Goal: Information Seeking & Learning: Learn about a topic

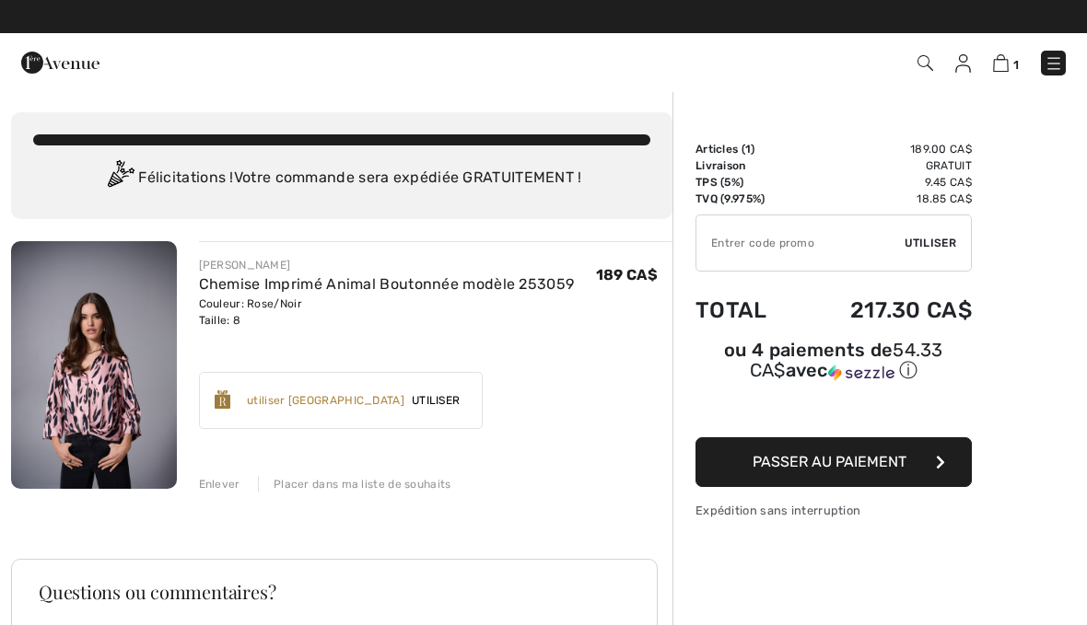
click at [1062, 57] on img at bounding box center [1053, 63] width 18 height 18
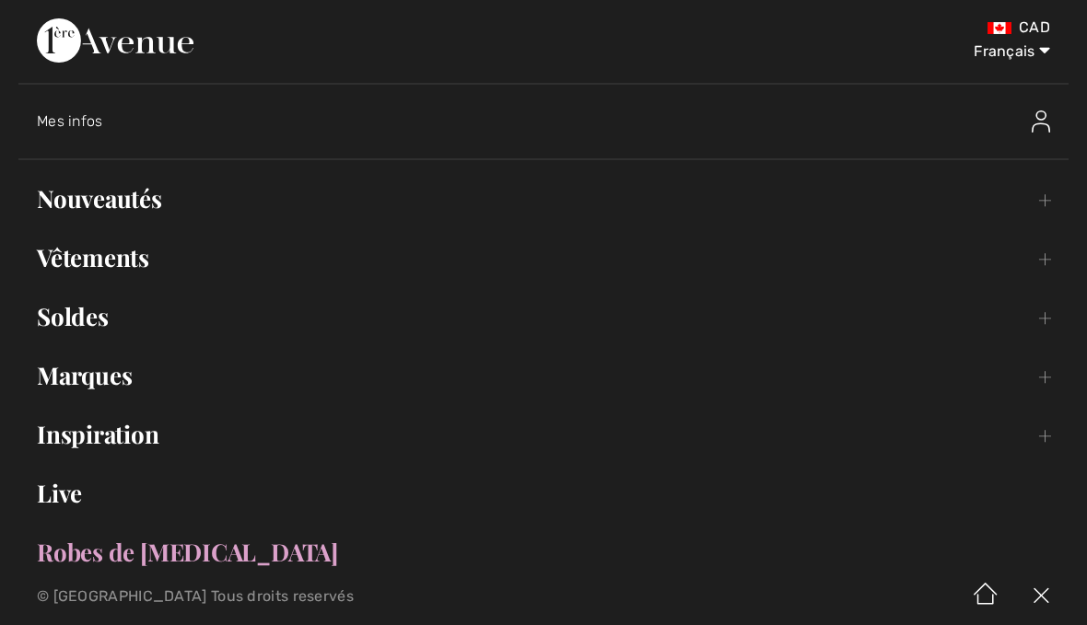
click at [91, 120] on span "Mes infos" at bounding box center [70, 120] width 66 height 17
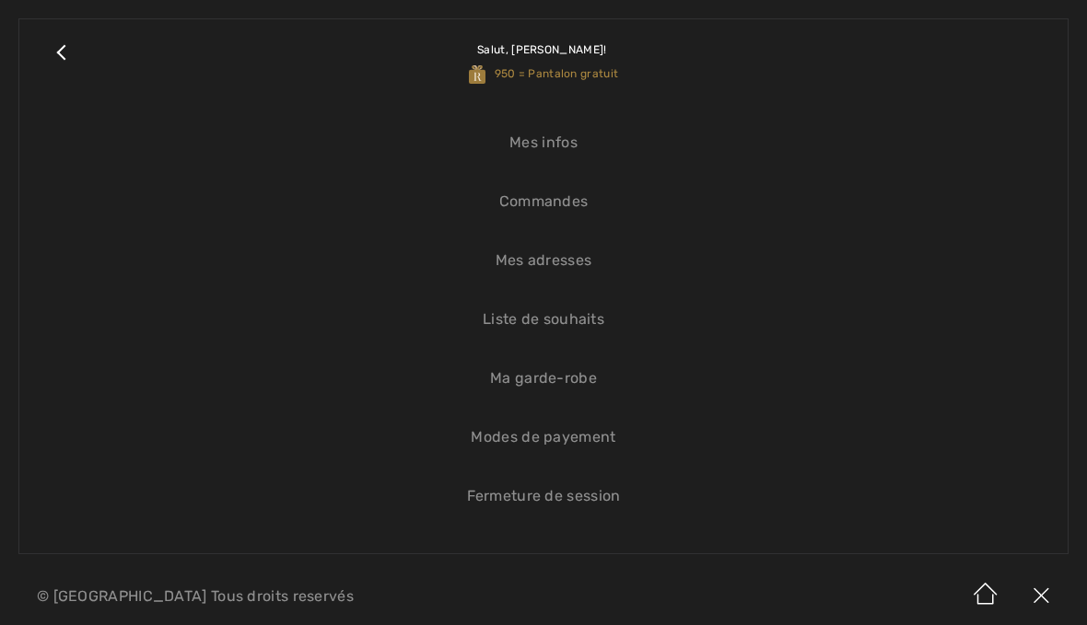
click at [567, 190] on link "Commandes" at bounding box center [543, 201] width 1011 height 41
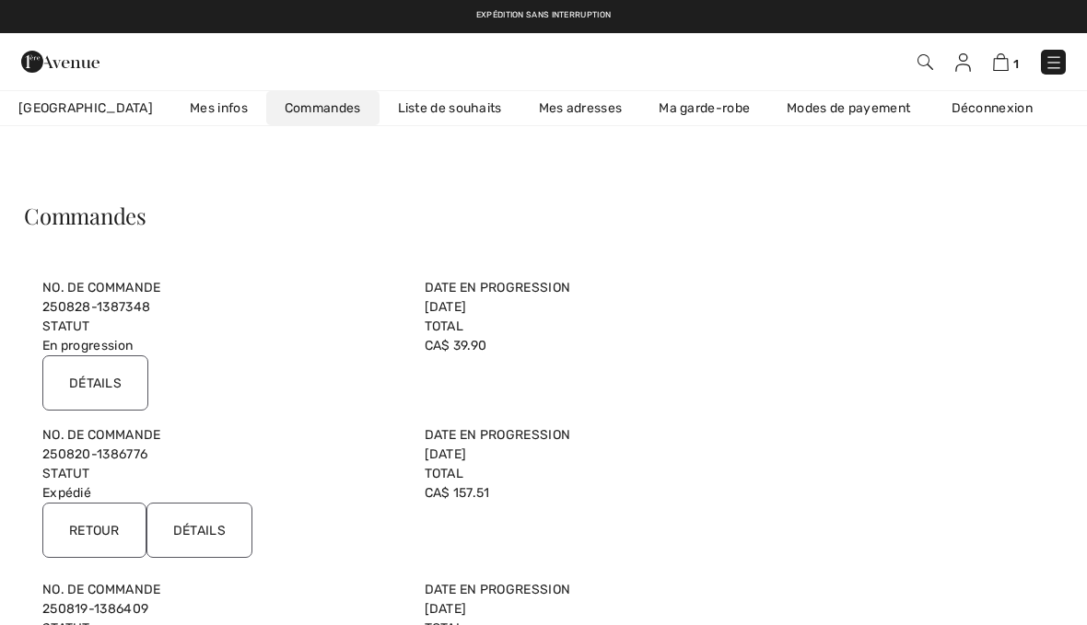
click at [130, 384] on input "Détails" at bounding box center [95, 383] width 106 height 55
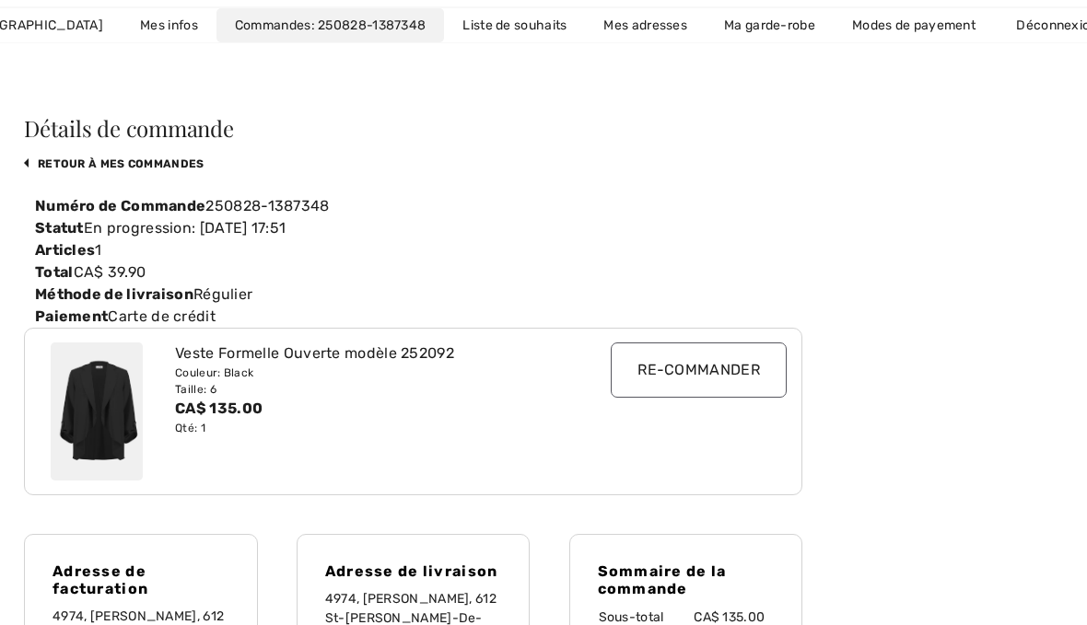
scroll to position [88, 0]
click at [115, 409] on img at bounding box center [97, 411] width 92 height 138
click at [106, 405] on img at bounding box center [97, 411] width 92 height 138
click at [364, 350] on div "Veste Formelle Ouverte modèle 252092" at bounding box center [382, 353] width 414 height 22
click at [688, 379] on input "Re-commander" at bounding box center [699, 369] width 176 height 55
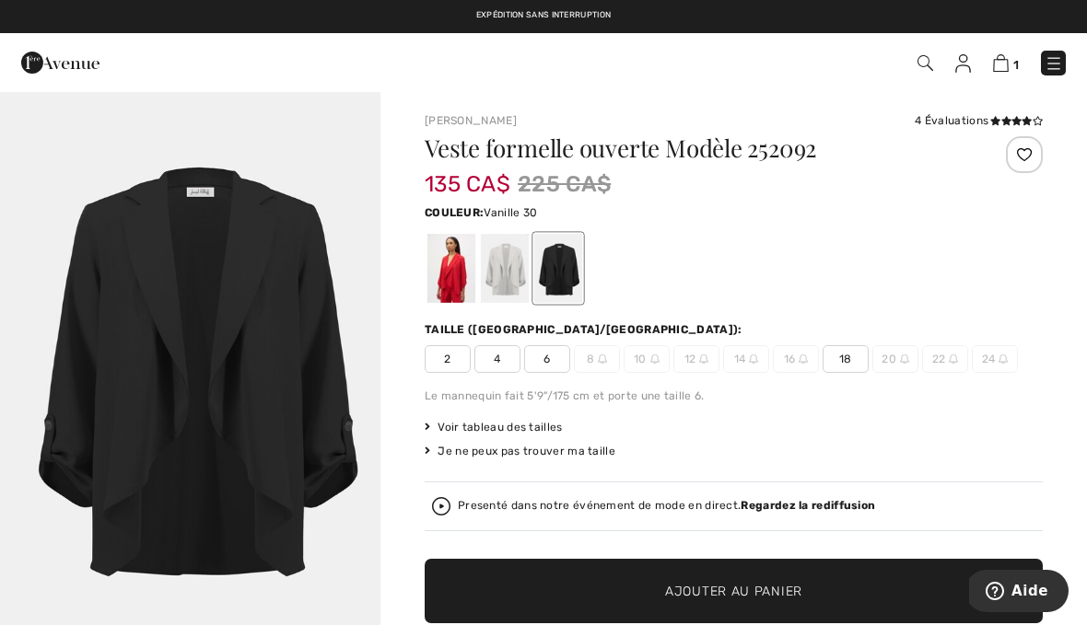
click at [519, 268] on div at bounding box center [505, 268] width 48 height 69
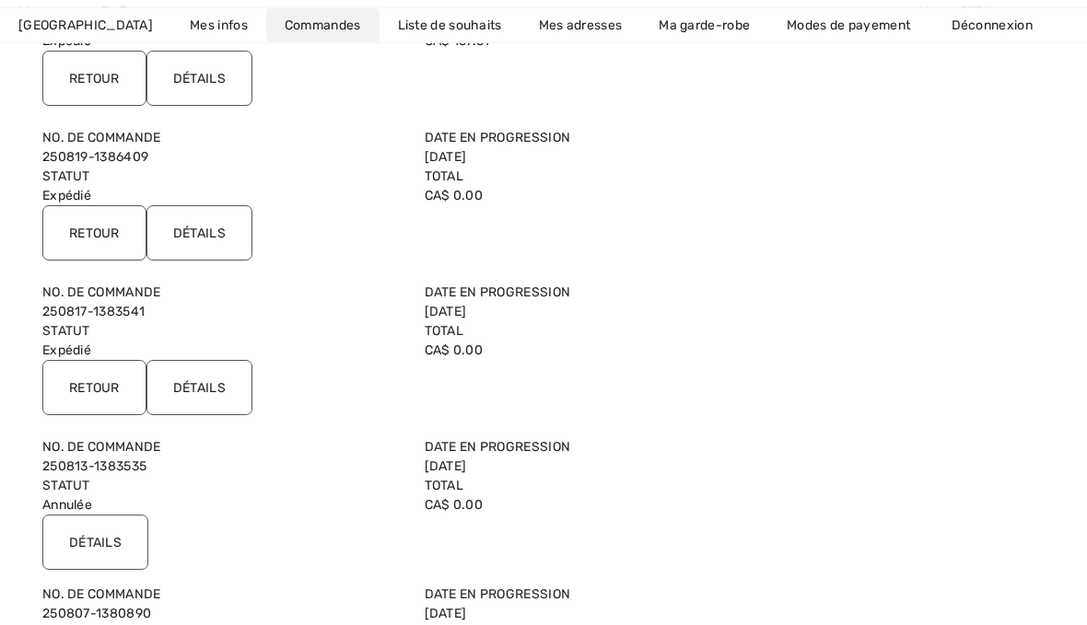
scroll to position [453, 0]
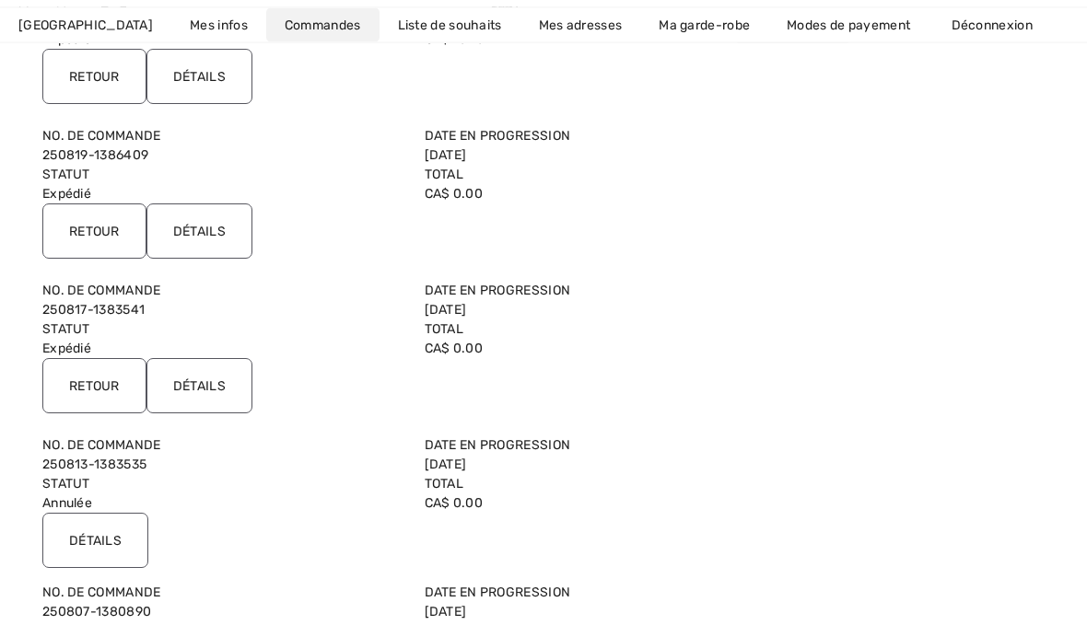
click at [114, 384] on input "Retour" at bounding box center [94, 386] width 104 height 55
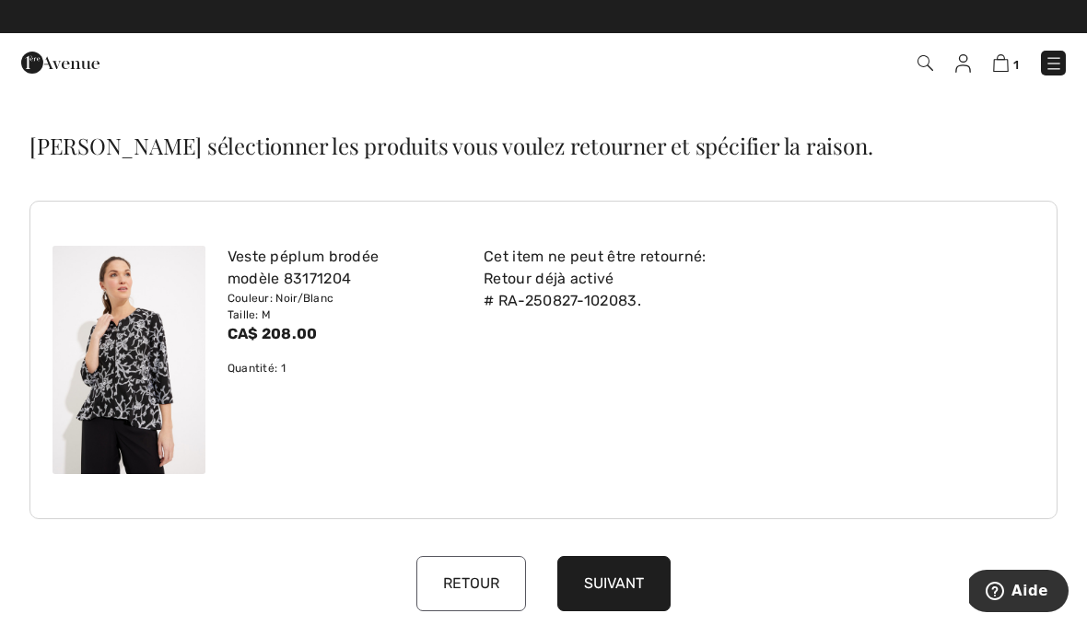
click at [1062, 58] on img at bounding box center [1053, 63] width 18 height 18
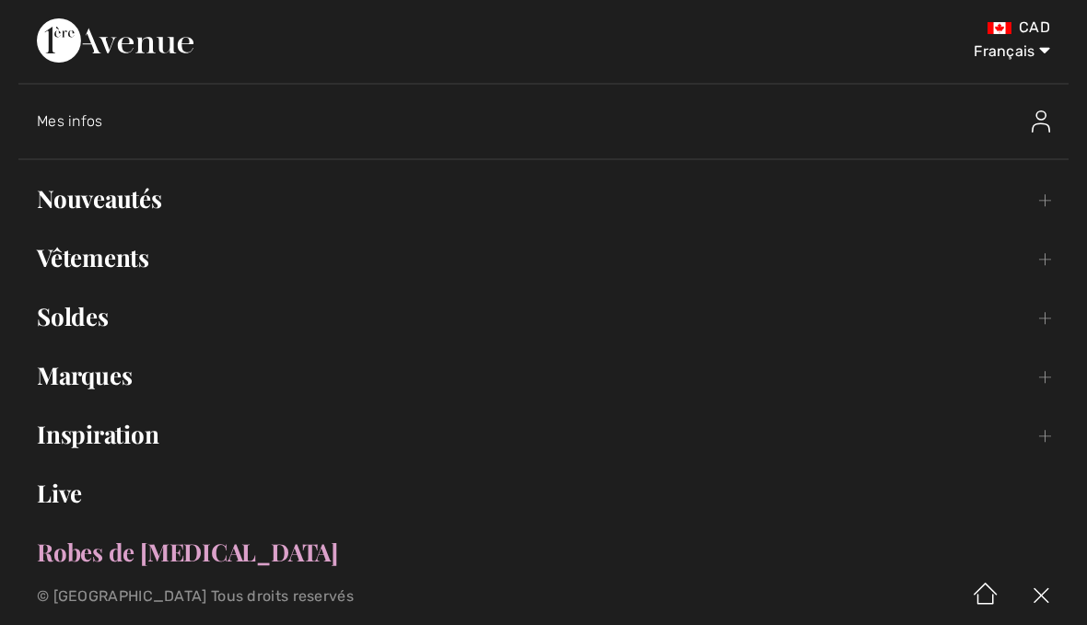
click at [140, 205] on link "Nouveautés Toggle submenu" at bounding box center [543, 199] width 1050 height 41
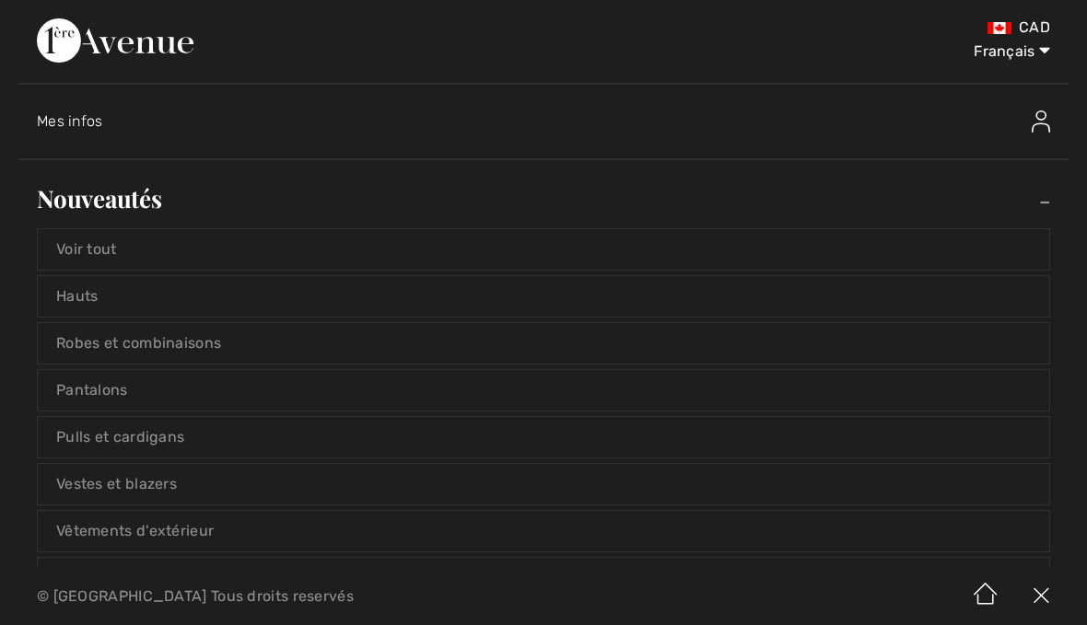
click at [104, 256] on link "Voir tout" at bounding box center [543, 249] width 1011 height 41
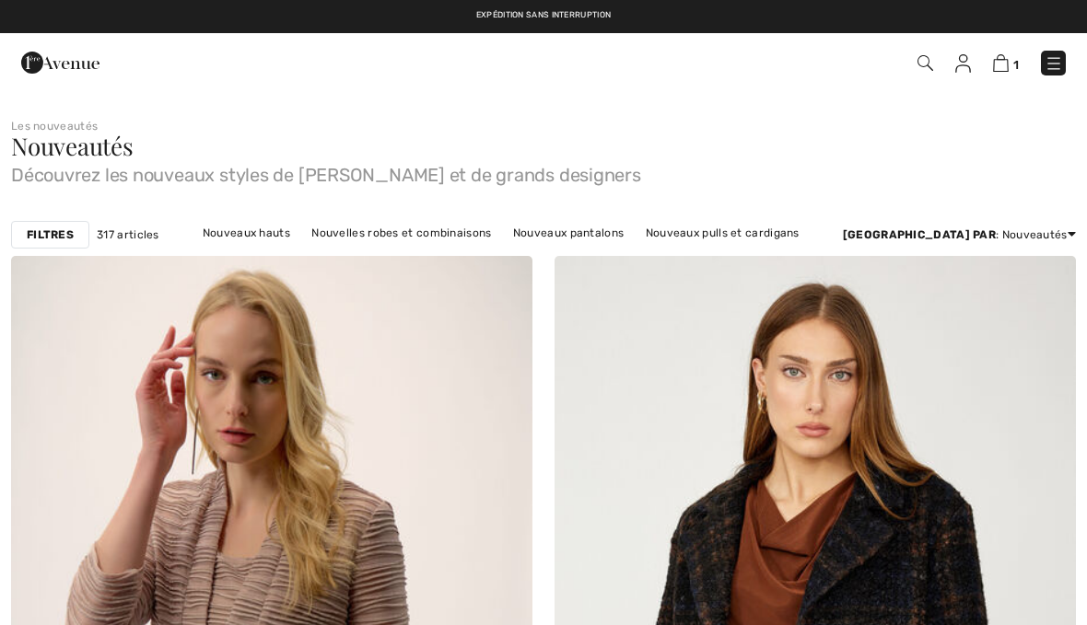
checkbox input "true"
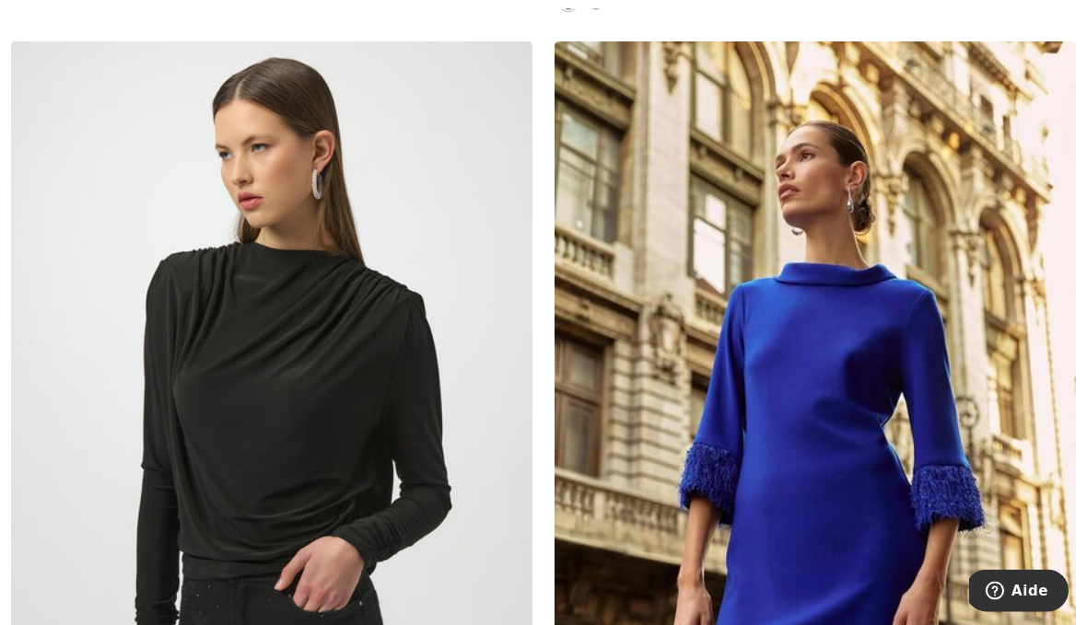
scroll to position [4548, 0]
click at [356, 372] on img at bounding box center [271, 432] width 521 height 782
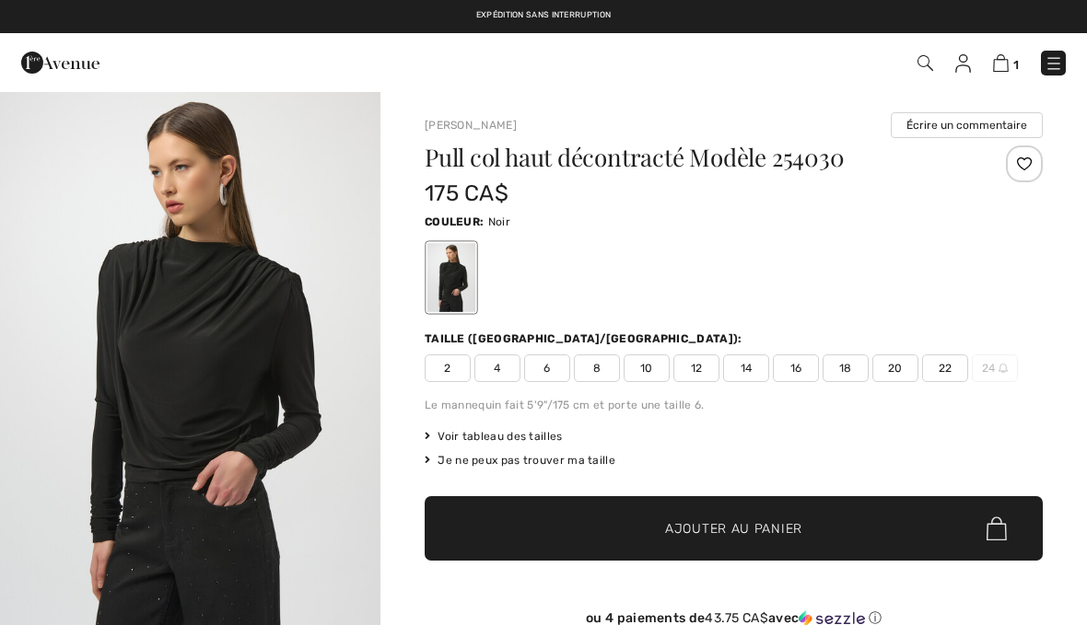
checkbox input "true"
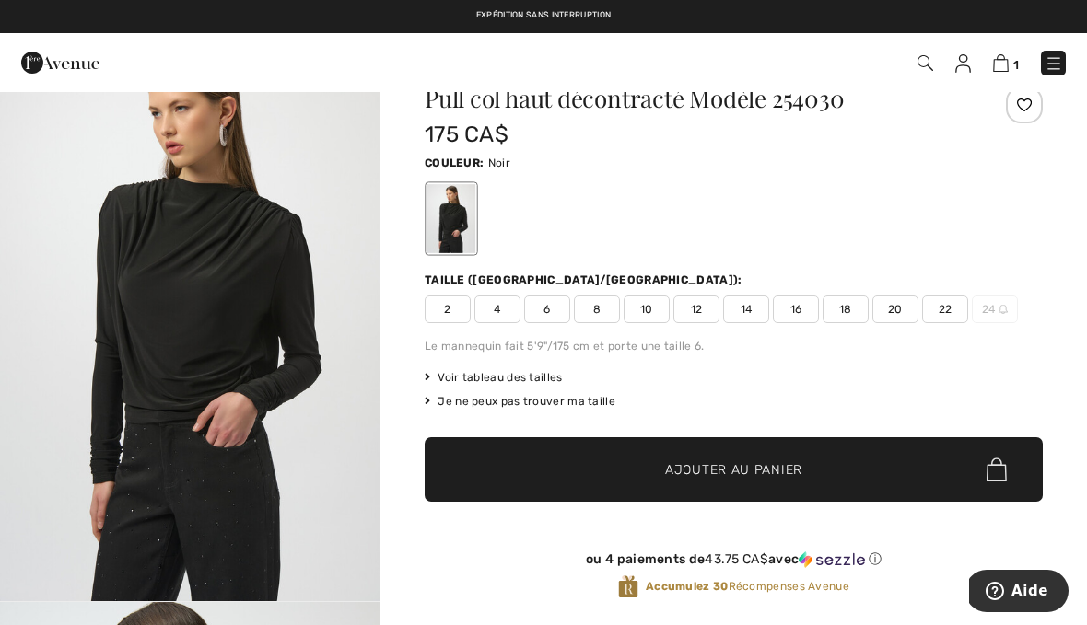
scroll to position [29, 0]
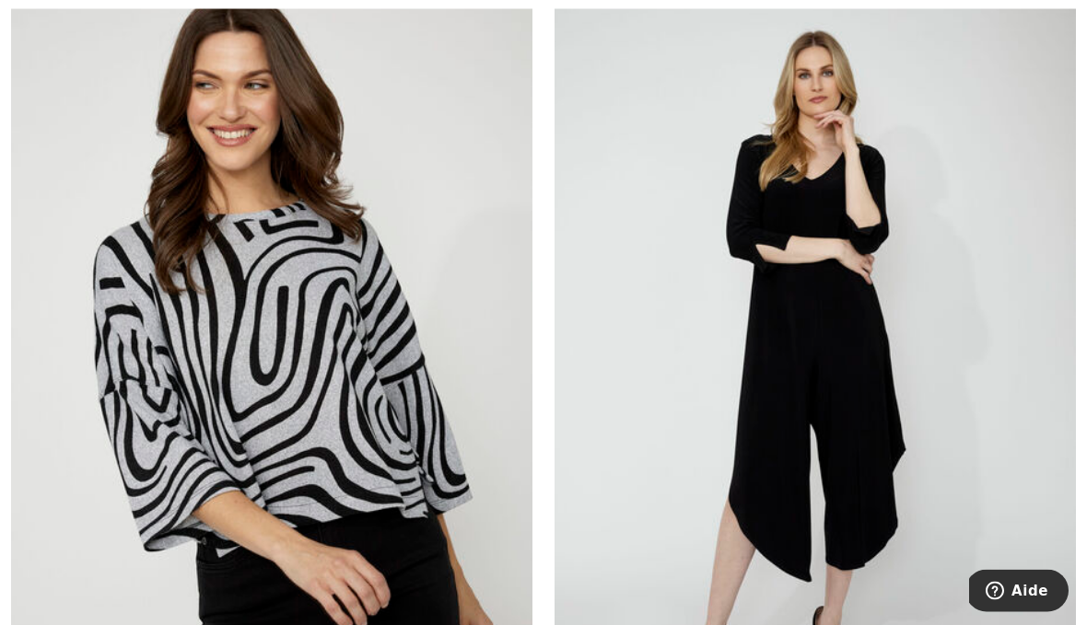
scroll to position [8323, 0]
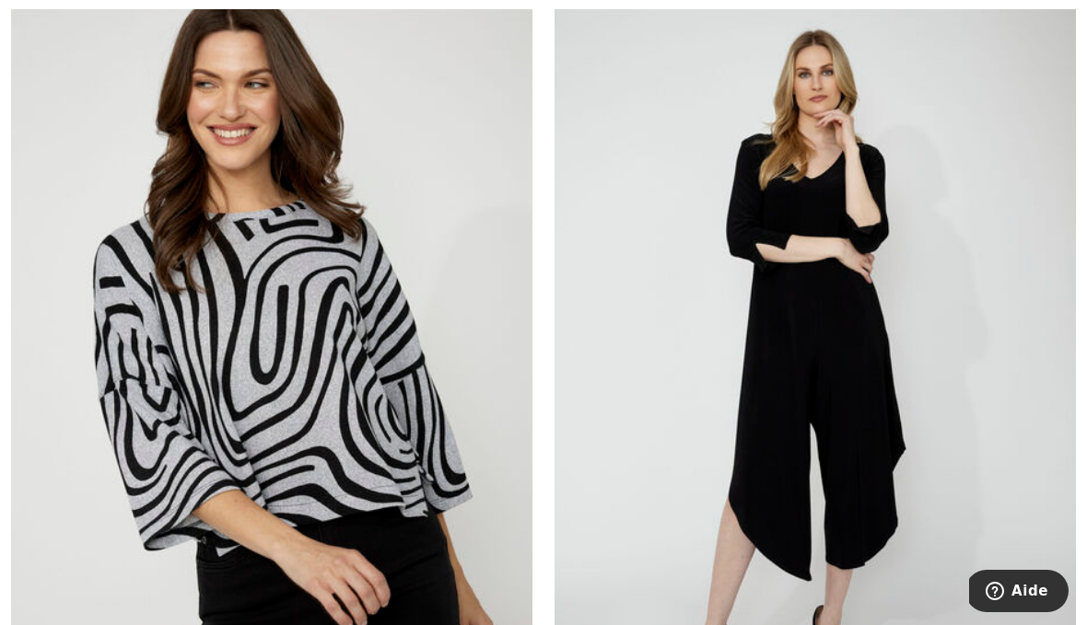
click at [367, 407] on img at bounding box center [271, 366] width 521 height 782
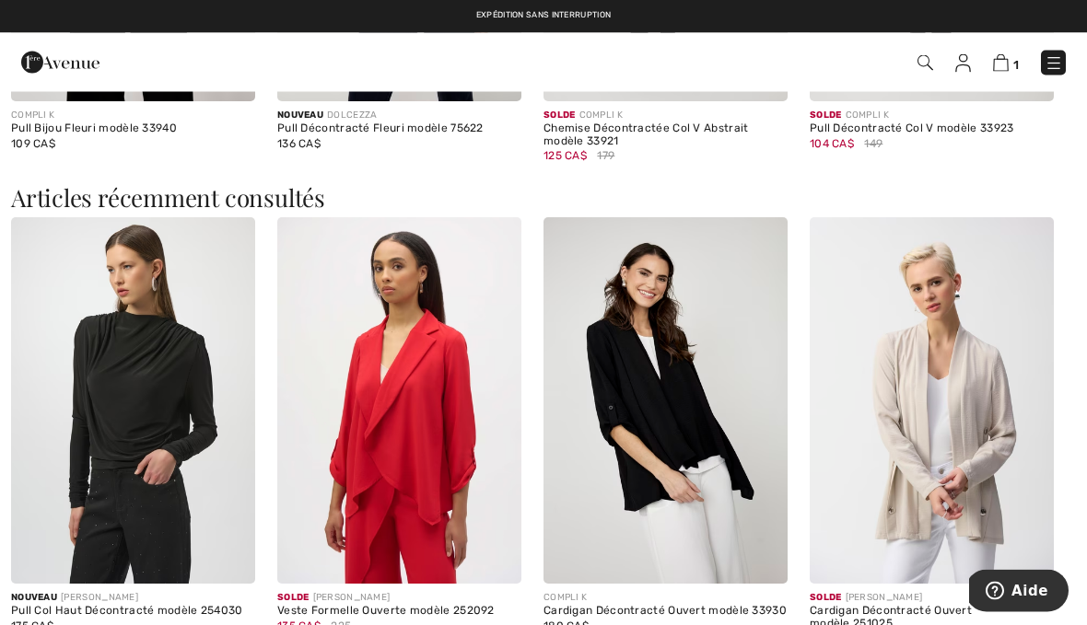
scroll to position [1908, 0]
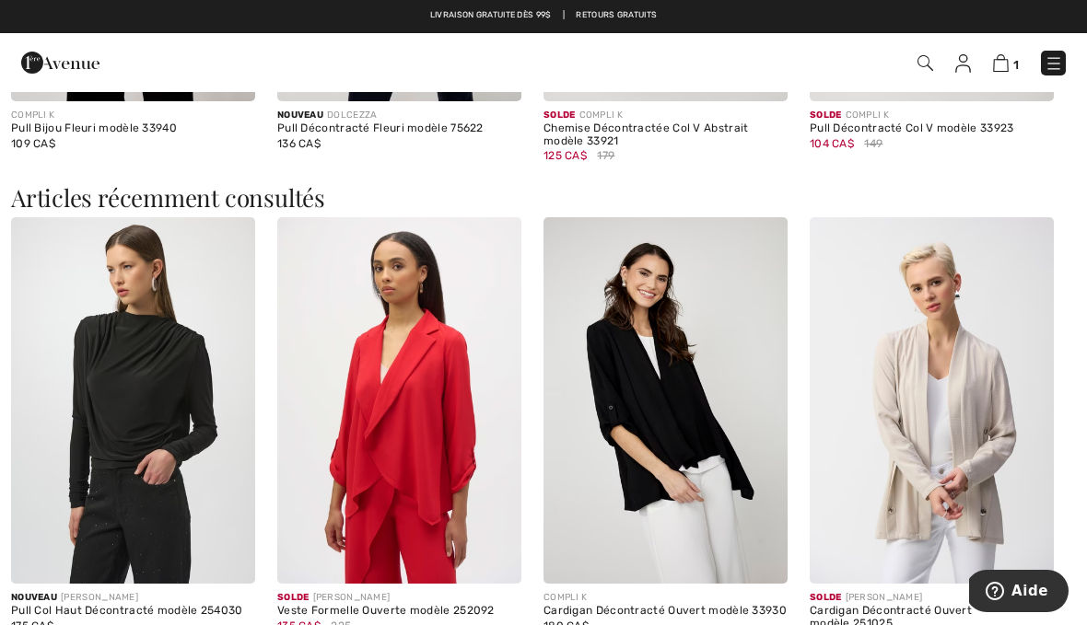
click at [956, 363] on img at bounding box center [932, 400] width 244 height 367
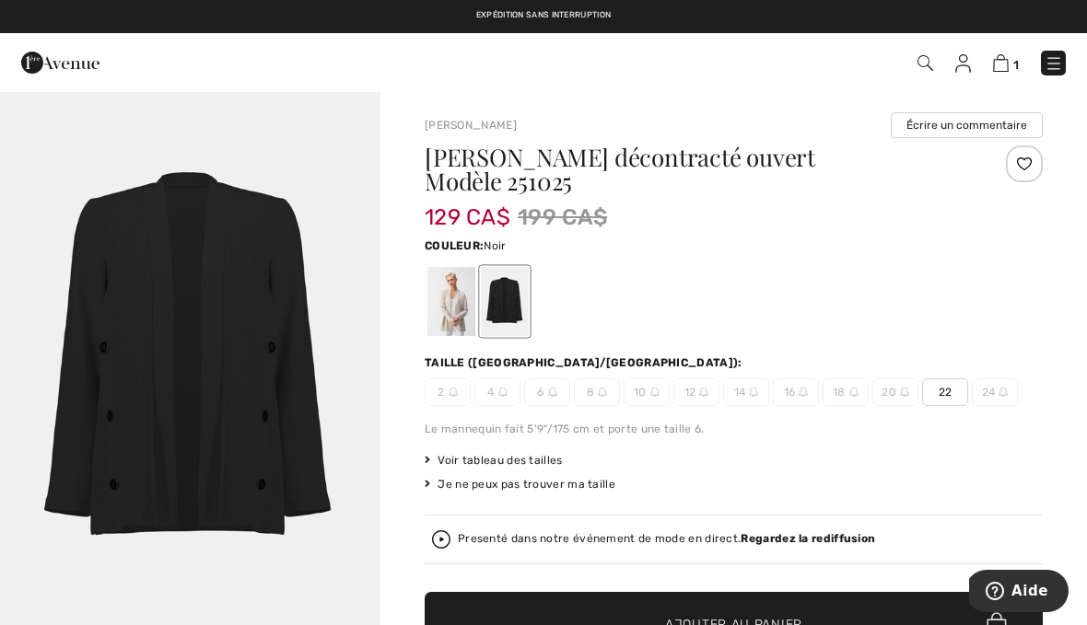
click at [461, 279] on div at bounding box center [451, 301] width 48 height 69
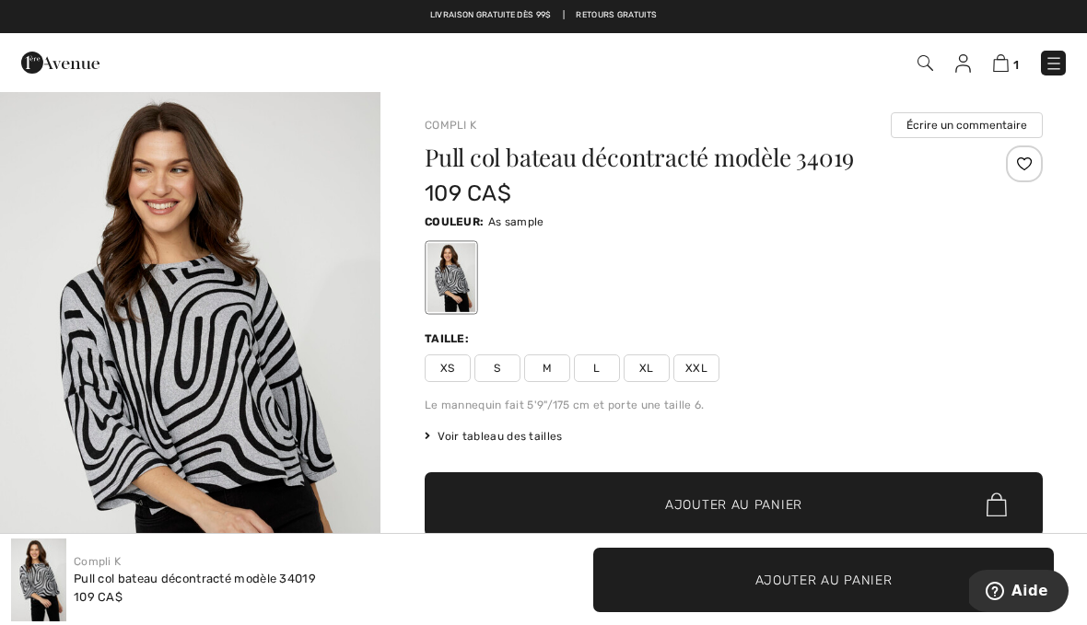
click at [1052, 58] on img at bounding box center [1053, 63] width 18 height 18
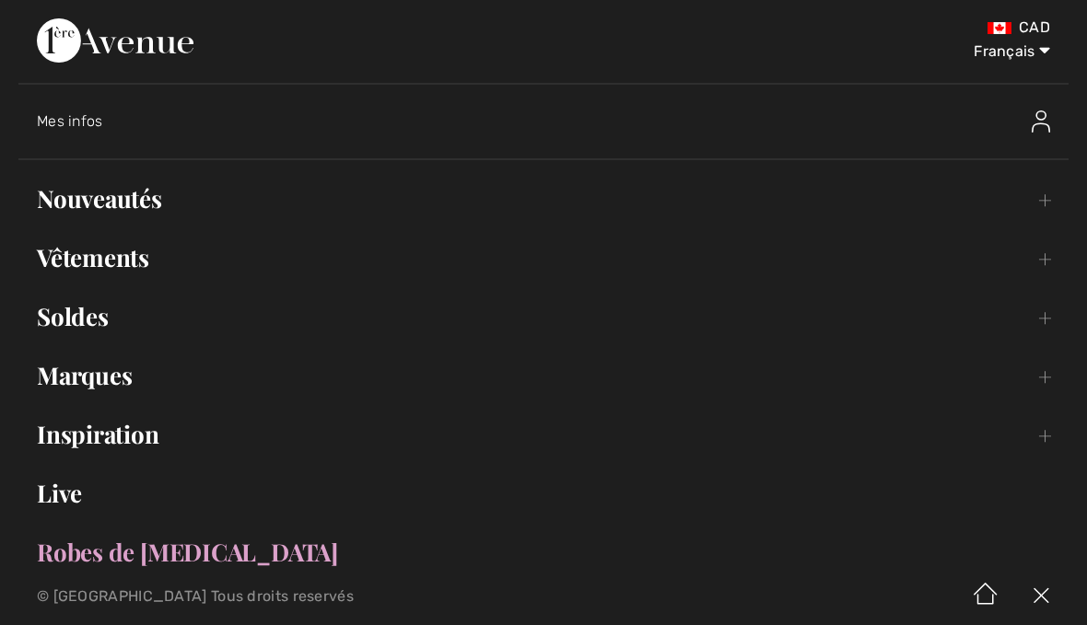
click at [153, 193] on link "Nouveautés Toggle submenu" at bounding box center [543, 199] width 1050 height 41
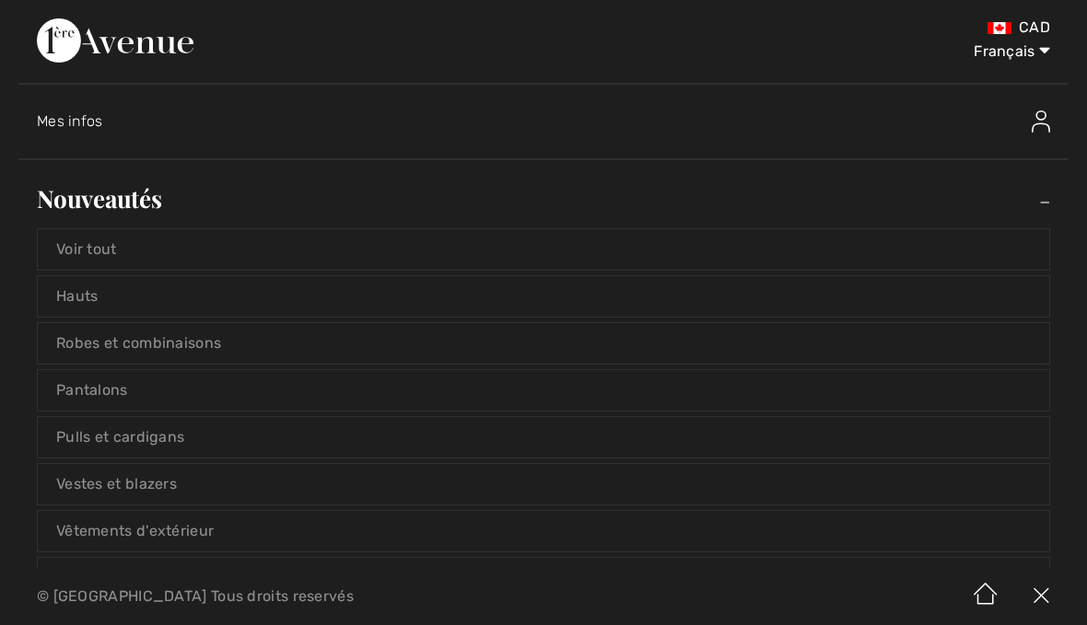
click at [115, 259] on link "Voir tout" at bounding box center [543, 249] width 1011 height 41
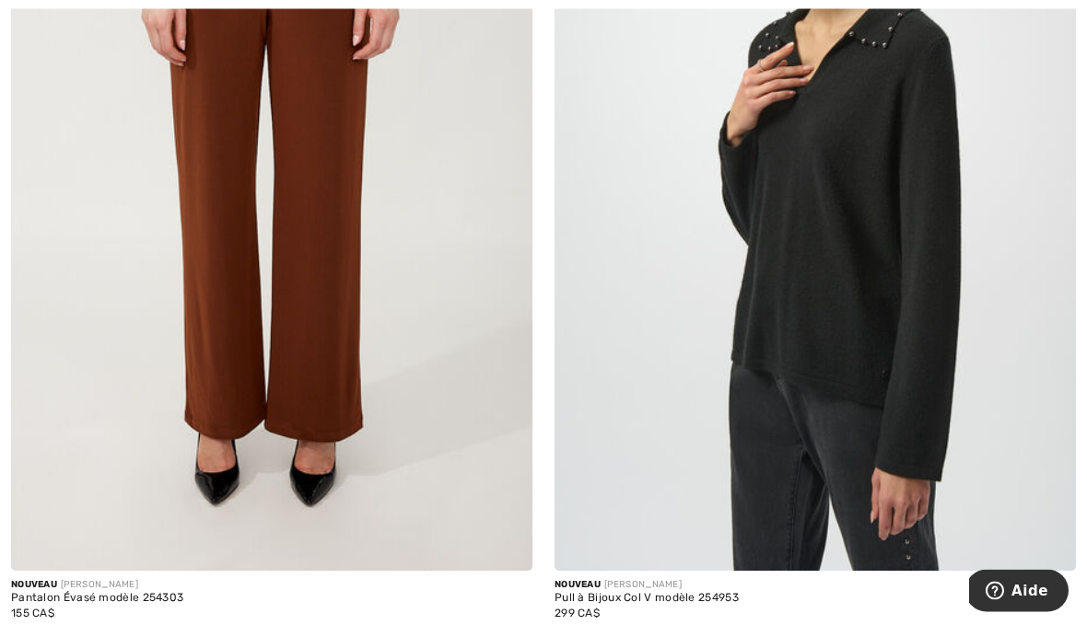
scroll to position [1322, 0]
click at [603, 624] on div at bounding box center [596, 637] width 28 height 30
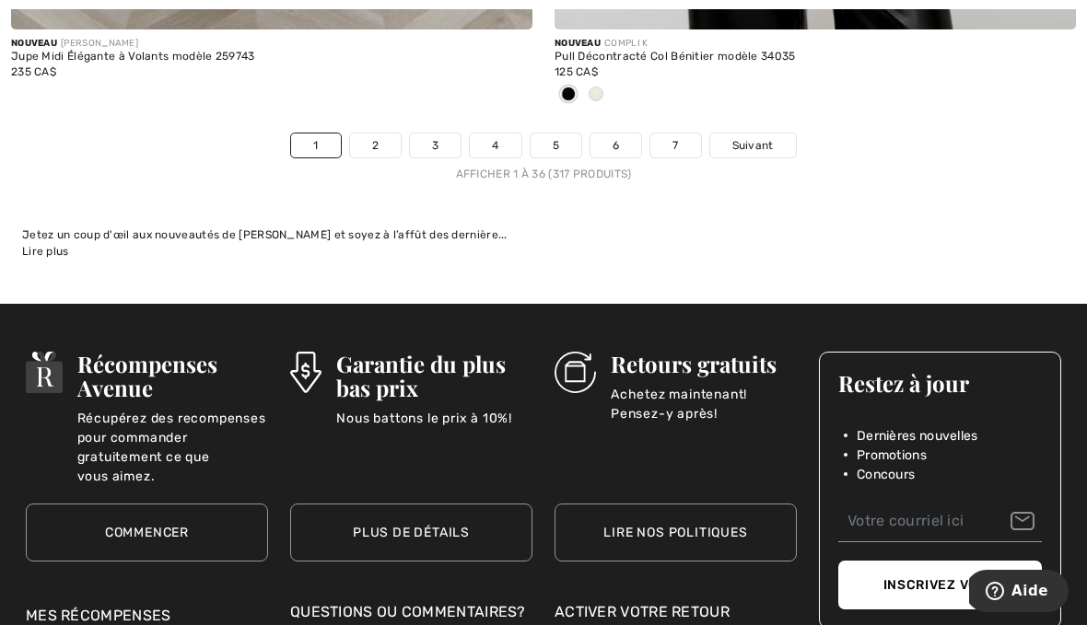
scroll to position [16238, 0]
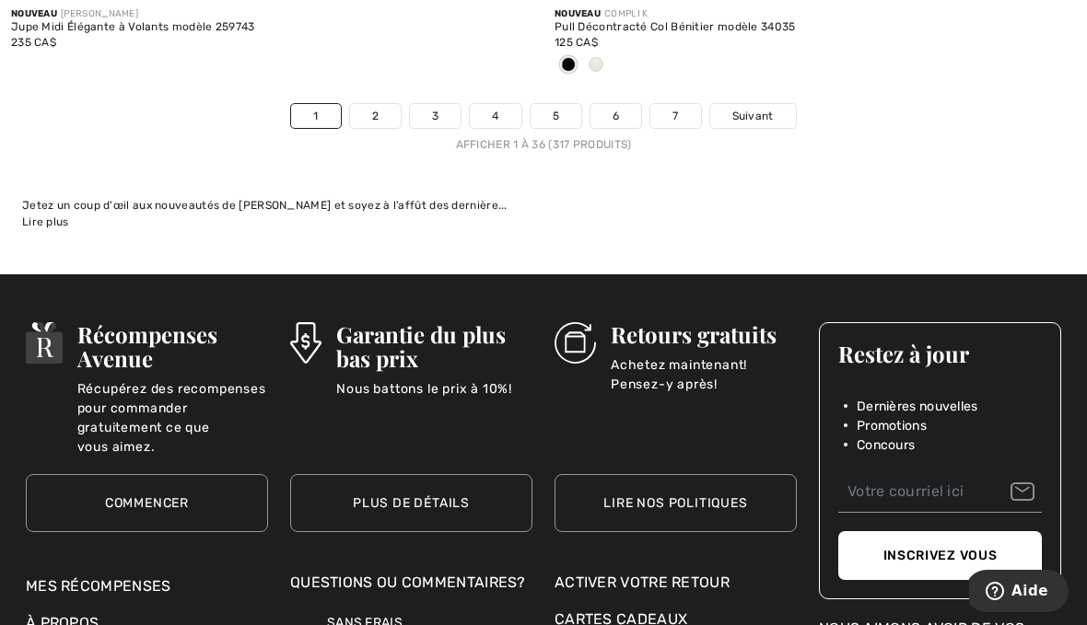
click at [379, 104] on link "2" at bounding box center [375, 116] width 51 height 24
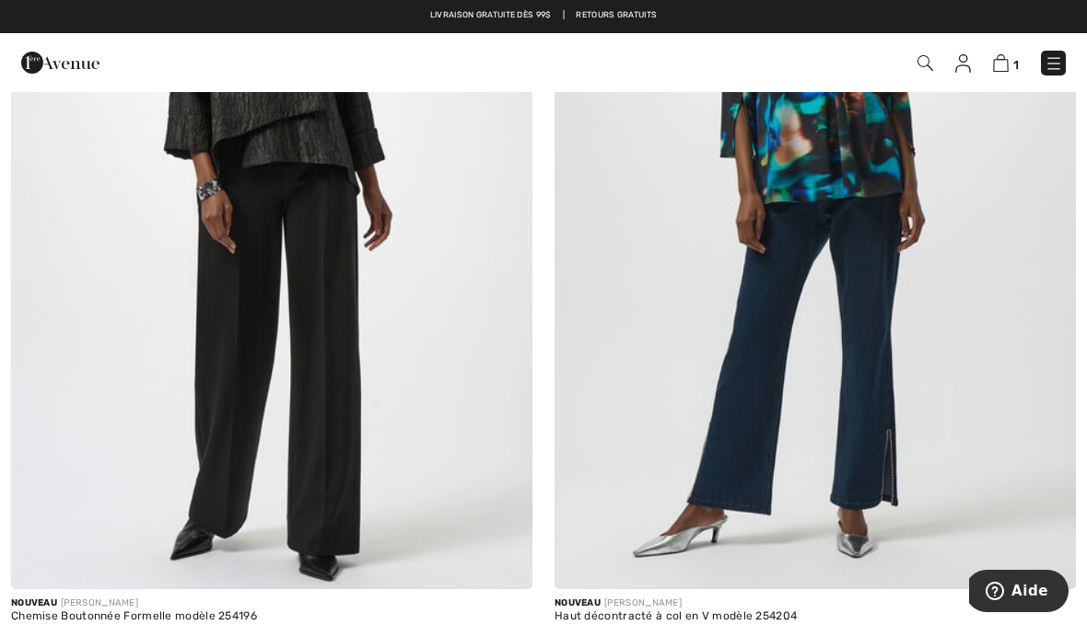
scroll to position [1335, 0]
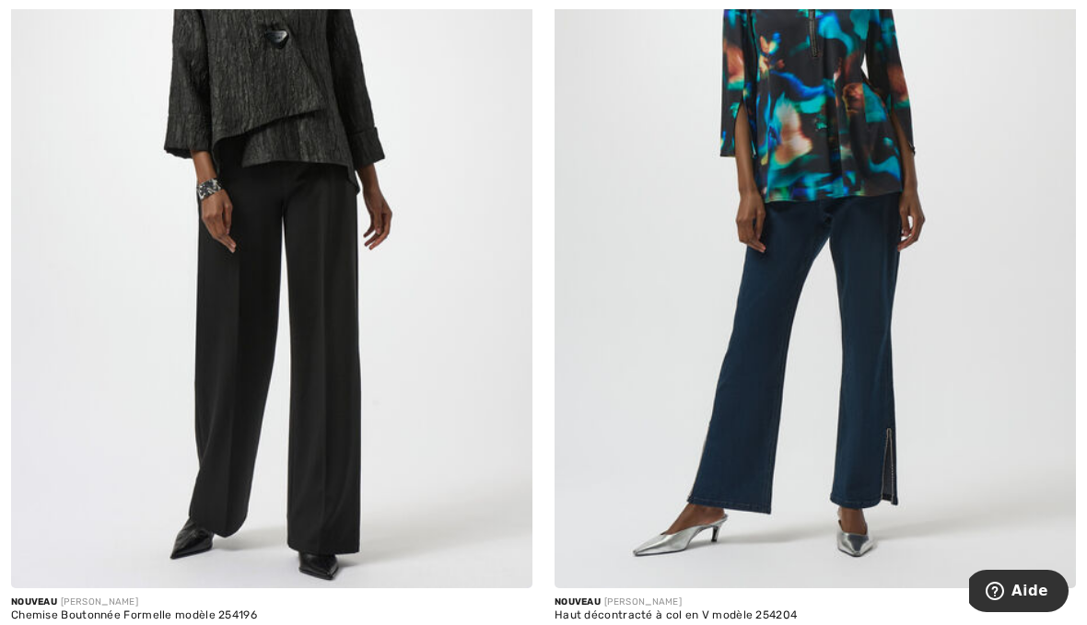
click at [857, 140] on img at bounding box center [814, 198] width 521 height 782
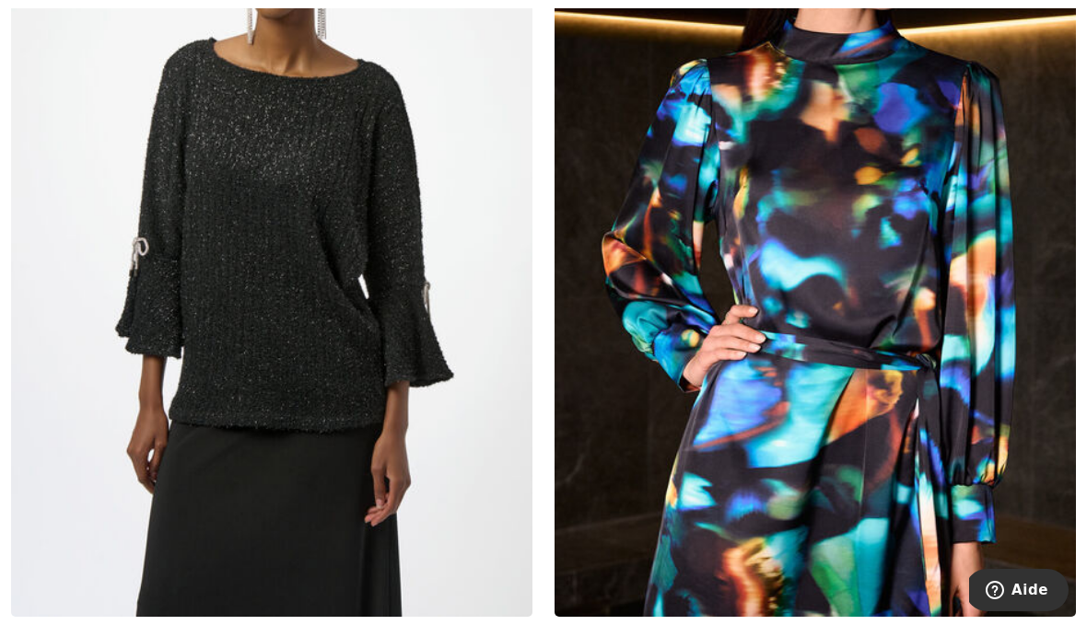
scroll to position [5778, 0]
click at [320, 255] on img at bounding box center [271, 226] width 521 height 782
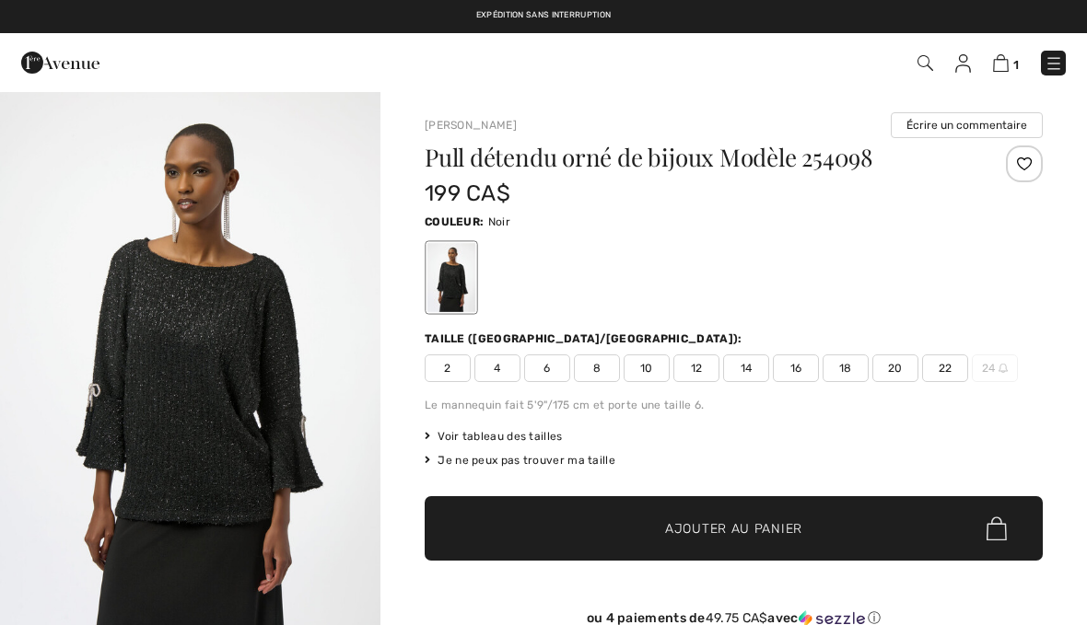
checkbox input "true"
click at [1059, 602] on button "Aide" at bounding box center [1016, 591] width 103 height 42
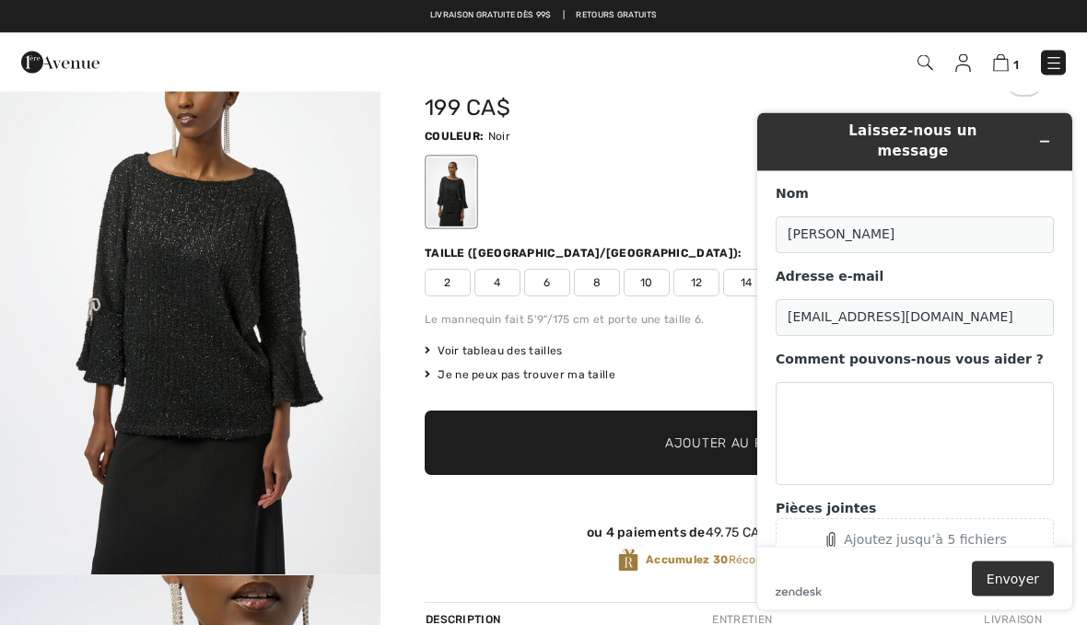
click at [1044, 142] on button "Réduire le widget" at bounding box center [1044, 141] width 29 height 26
